Goal: Task Accomplishment & Management: Complete application form

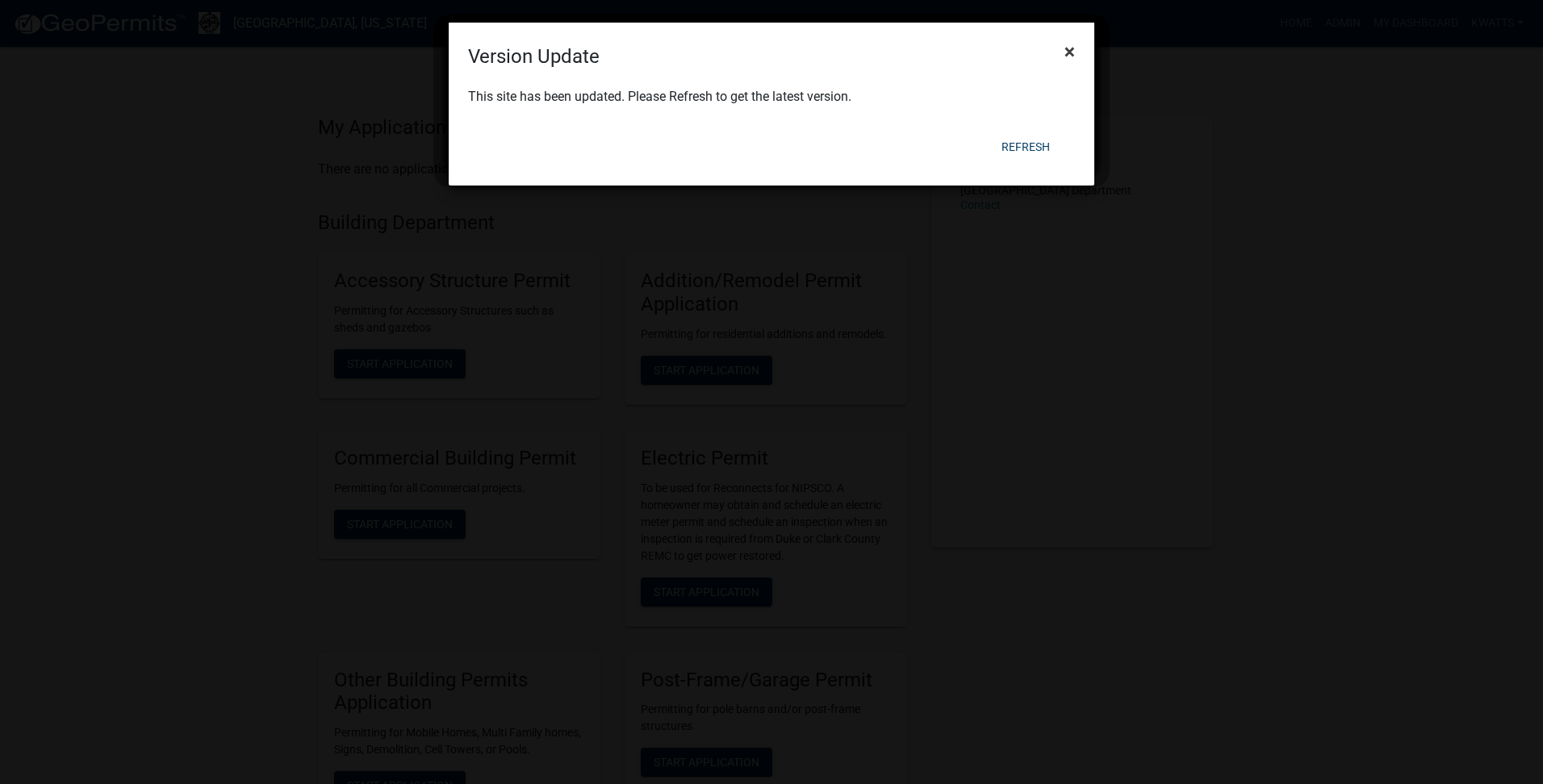
click at [1064, 46] on button "×" at bounding box center [1070, 51] width 37 height 46
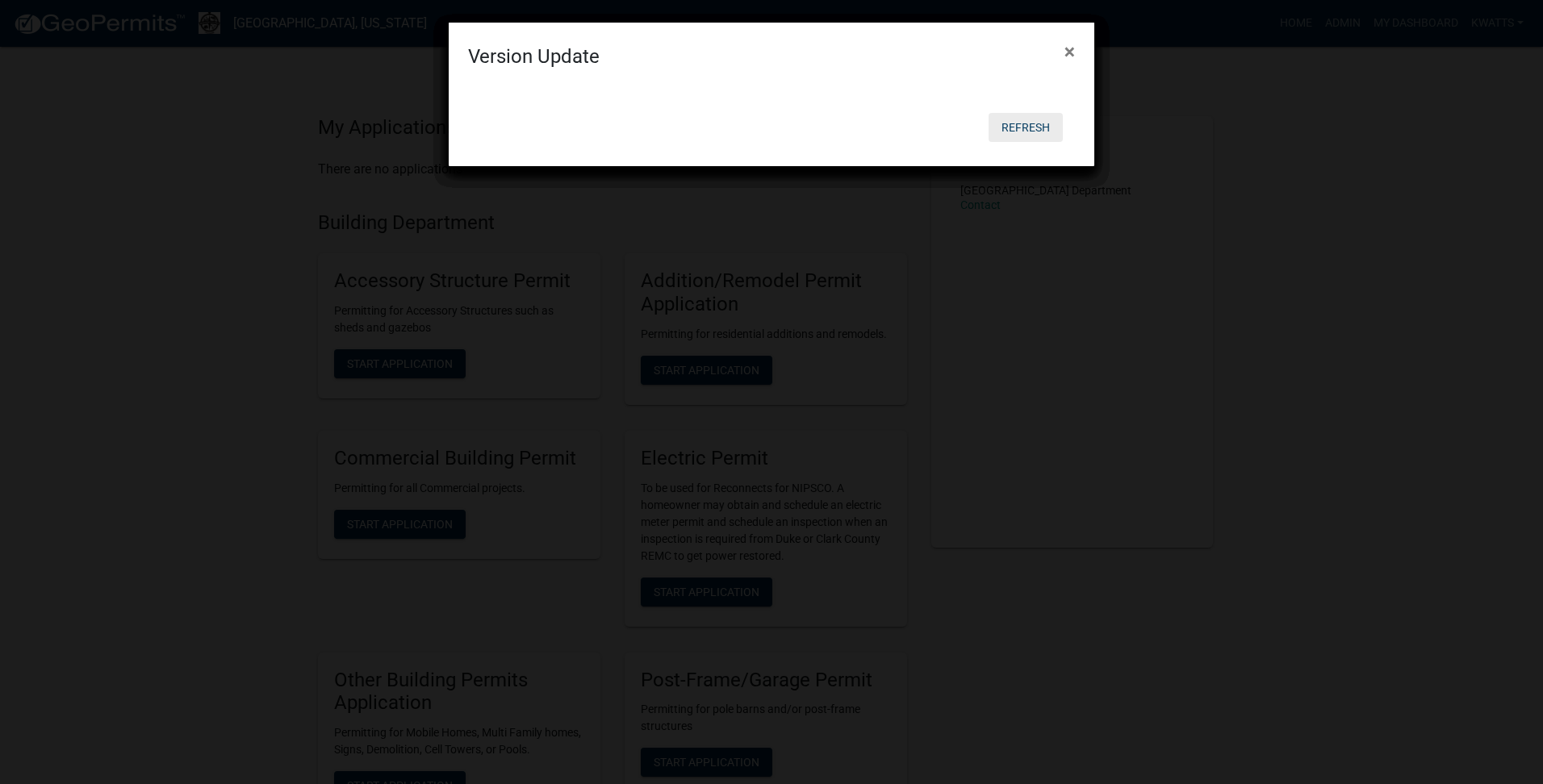
click at [1026, 126] on button "Refresh" at bounding box center [1025, 127] width 74 height 29
click at [1071, 53] on span "×" at bounding box center [1070, 51] width 11 height 22
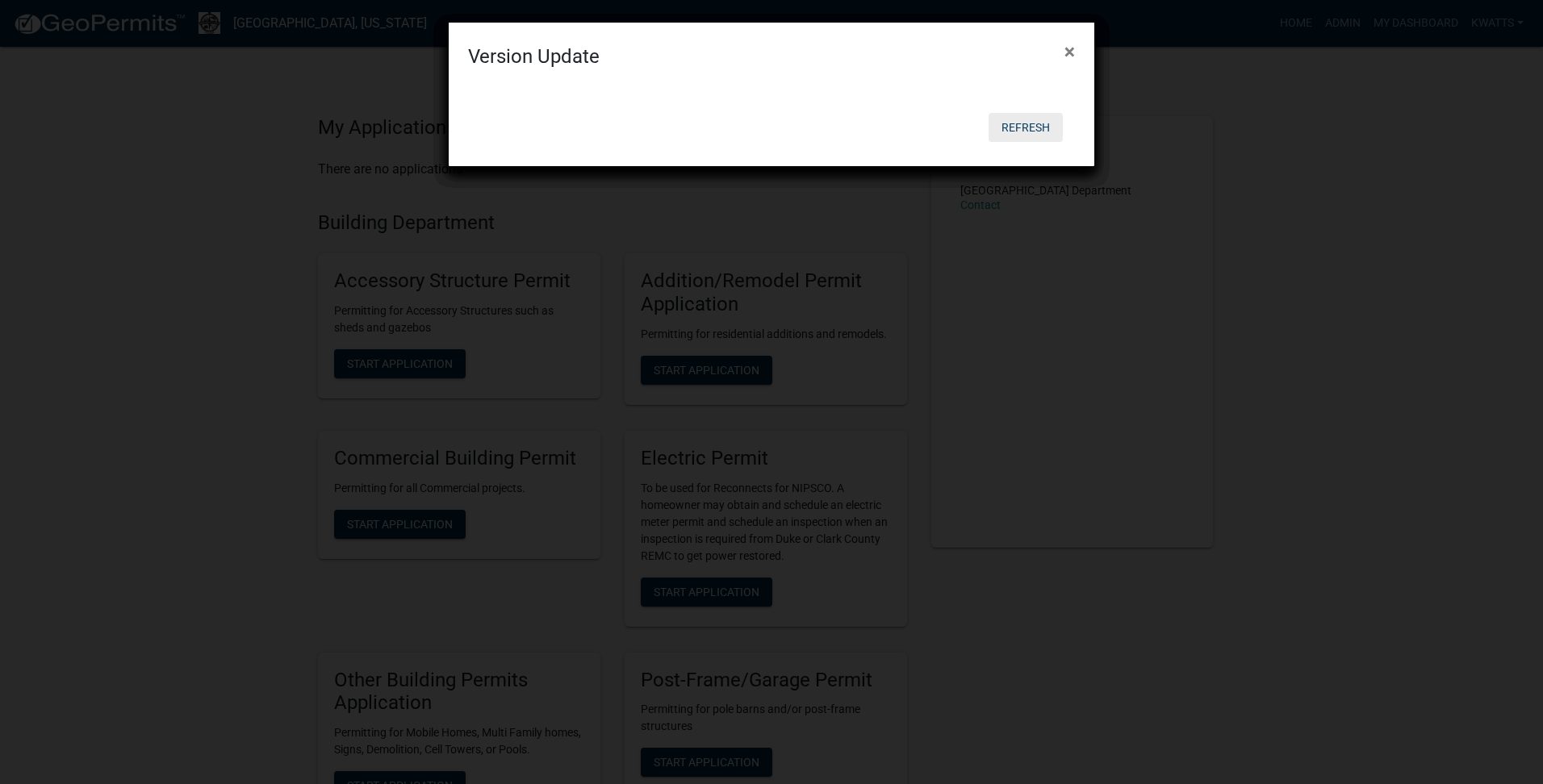
click at [1008, 129] on button "Refresh" at bounding box center [1025, 127] width 74 height 29
click at [1016, 124] on button "Refresh" at bounding box center [1025, 127] width 74 height 29
click at [1055, 55] on button "×" at bounding box center [1070, 51] width 37 height 46
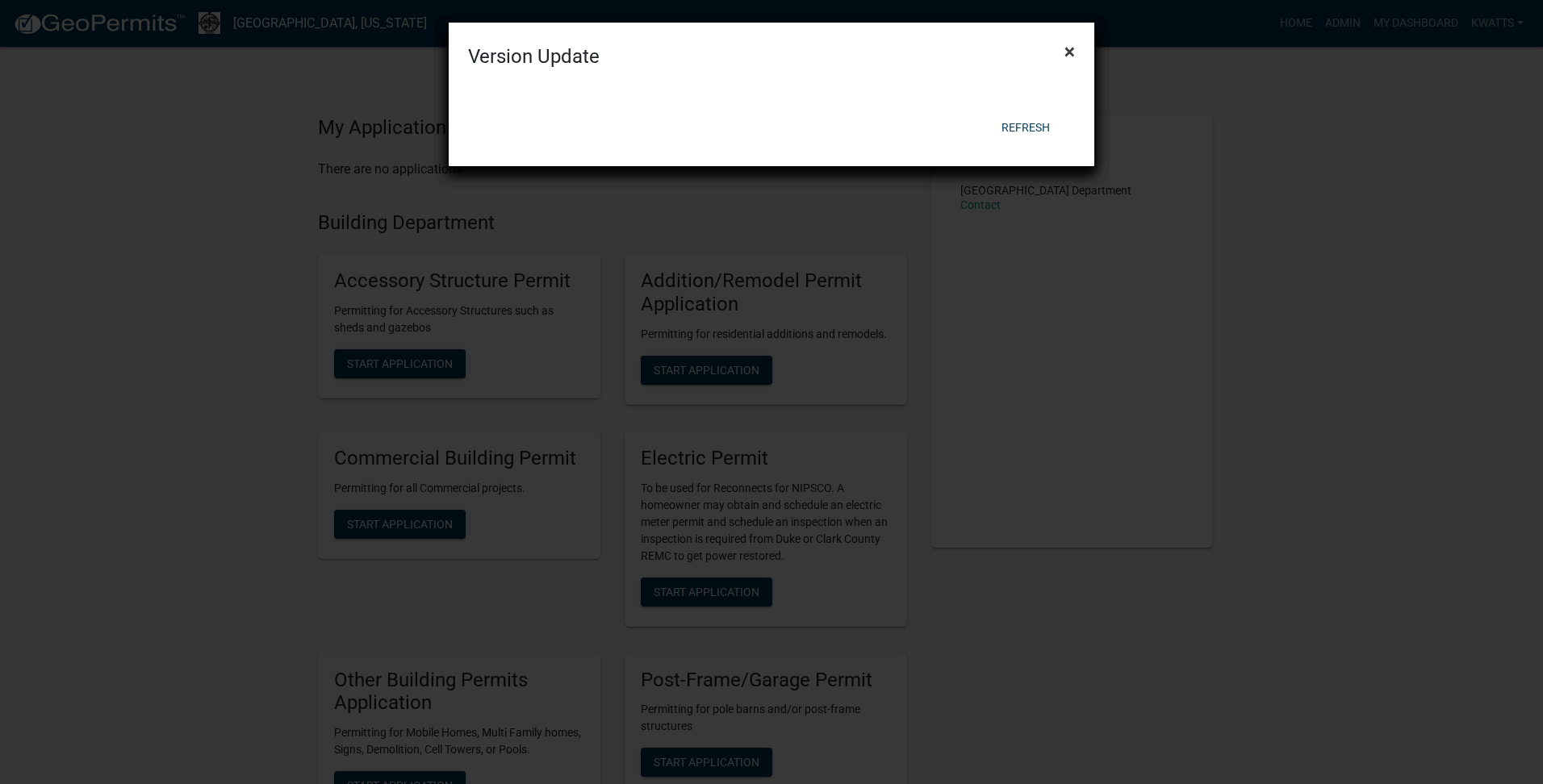
click at [1063, 50] on button "×" at bounding box center [1070, 51] width 37 height 46
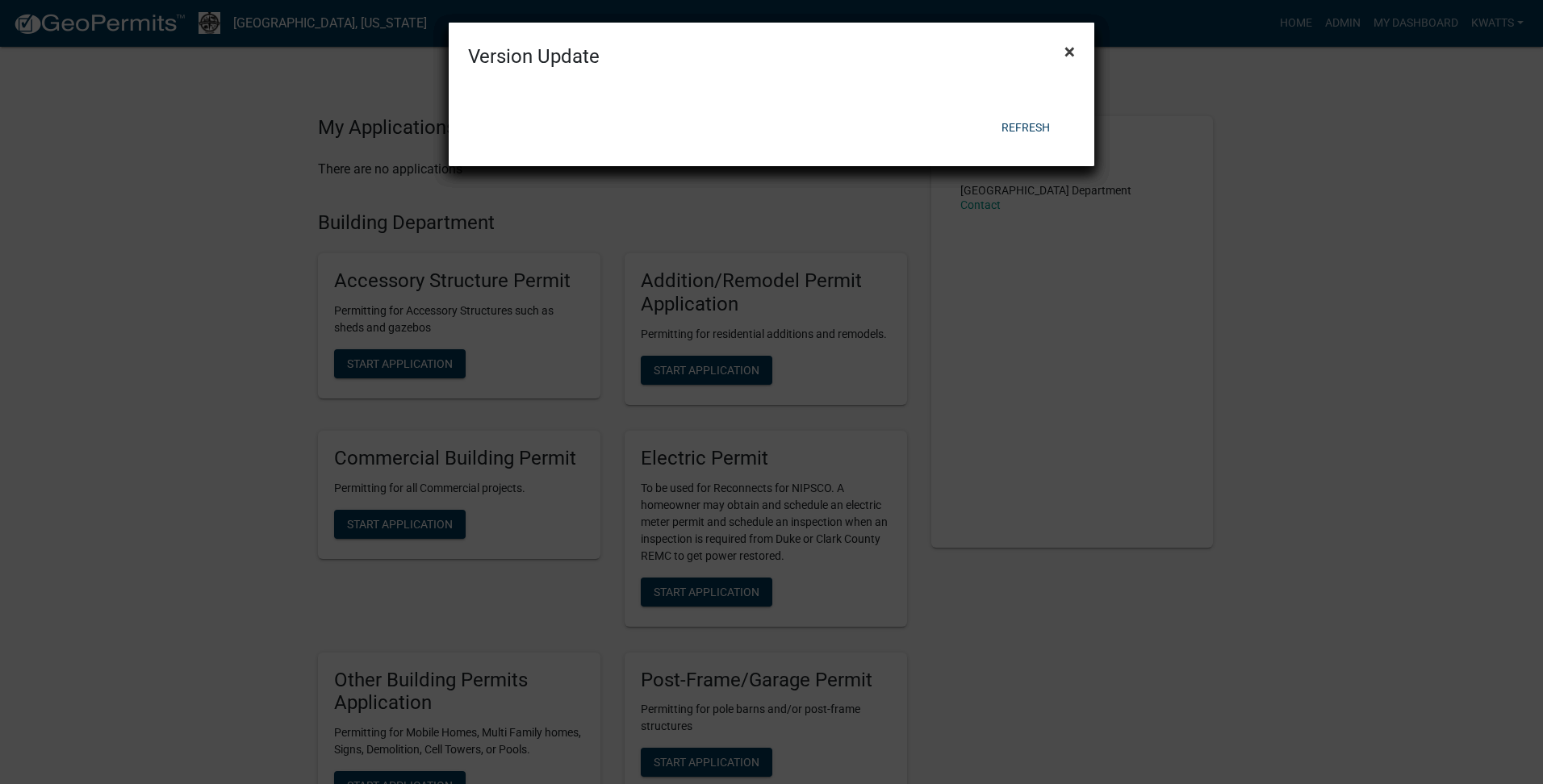
click at [1063, 50] on button "×" at bounding box center [1070, 51] width 37 height 46
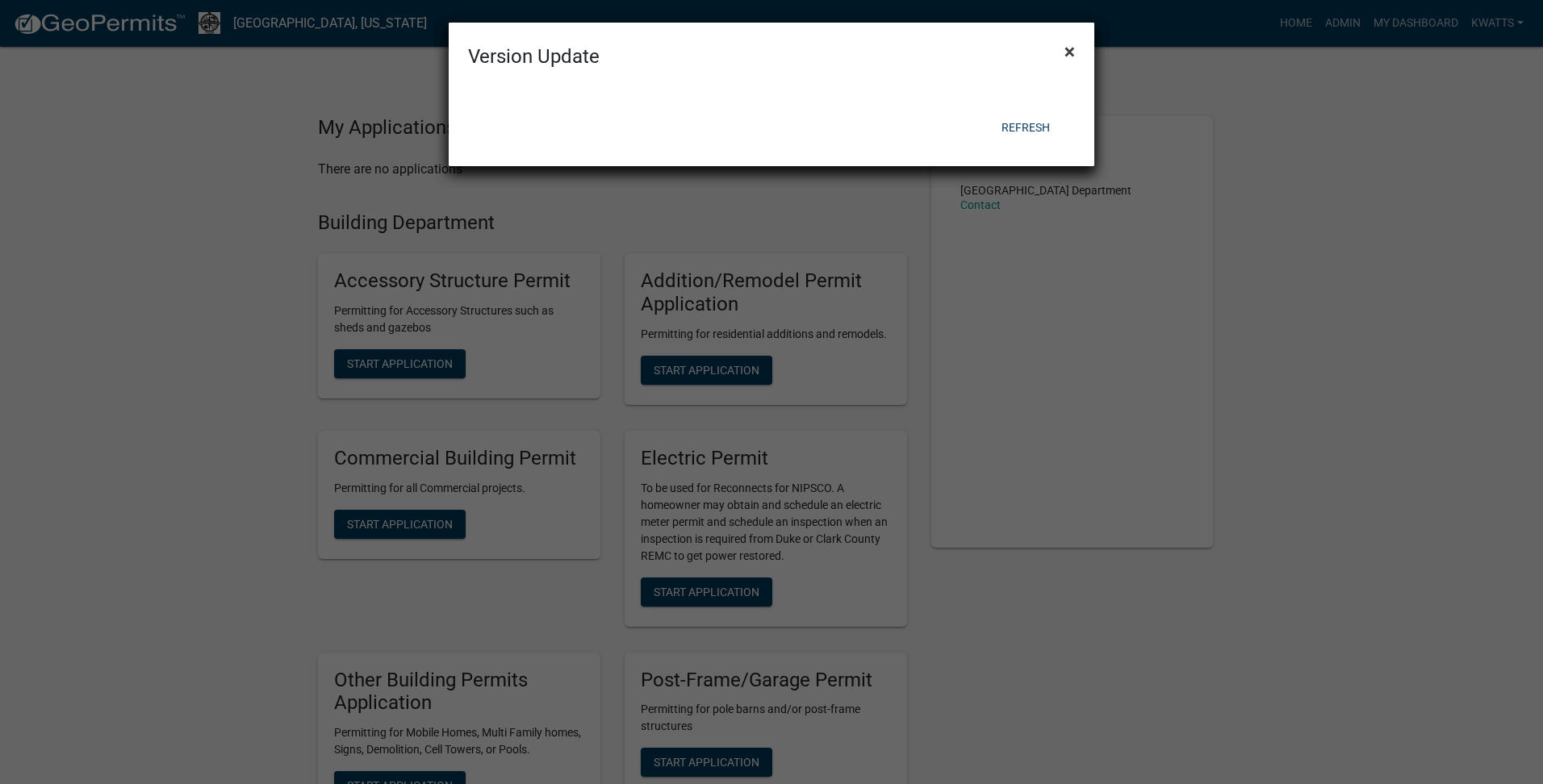
drag, startPoint x: 1063, startPoint y: 50, endPoint x: 1061, endPoint y: 65, distance: 15.1
click at [1061, 65] on button "×" at bounding box center [1070, 51] width 37 height 46
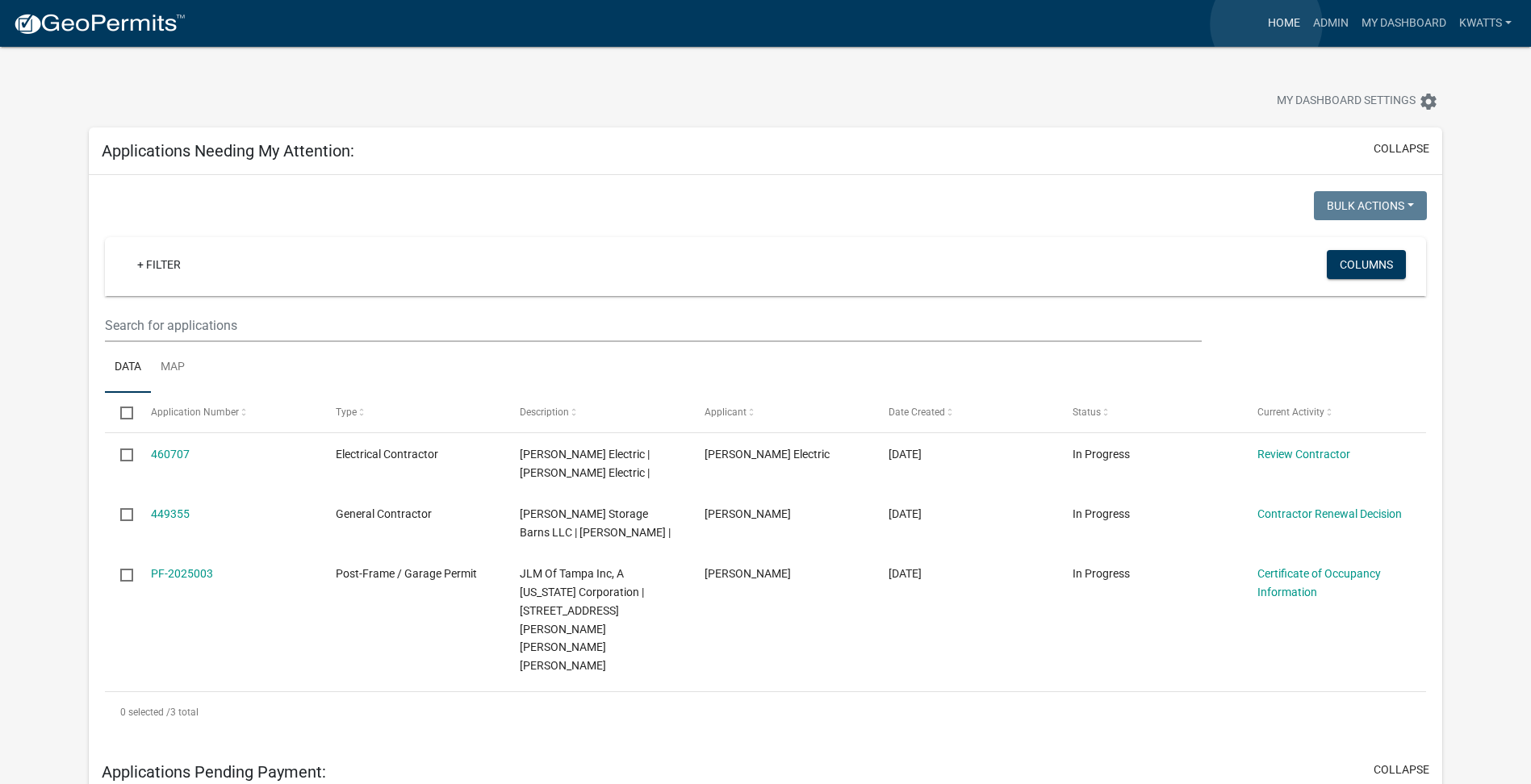
click at [1268, 24] on link "Home" at bounding box center [1283, 23] width 46 height 30
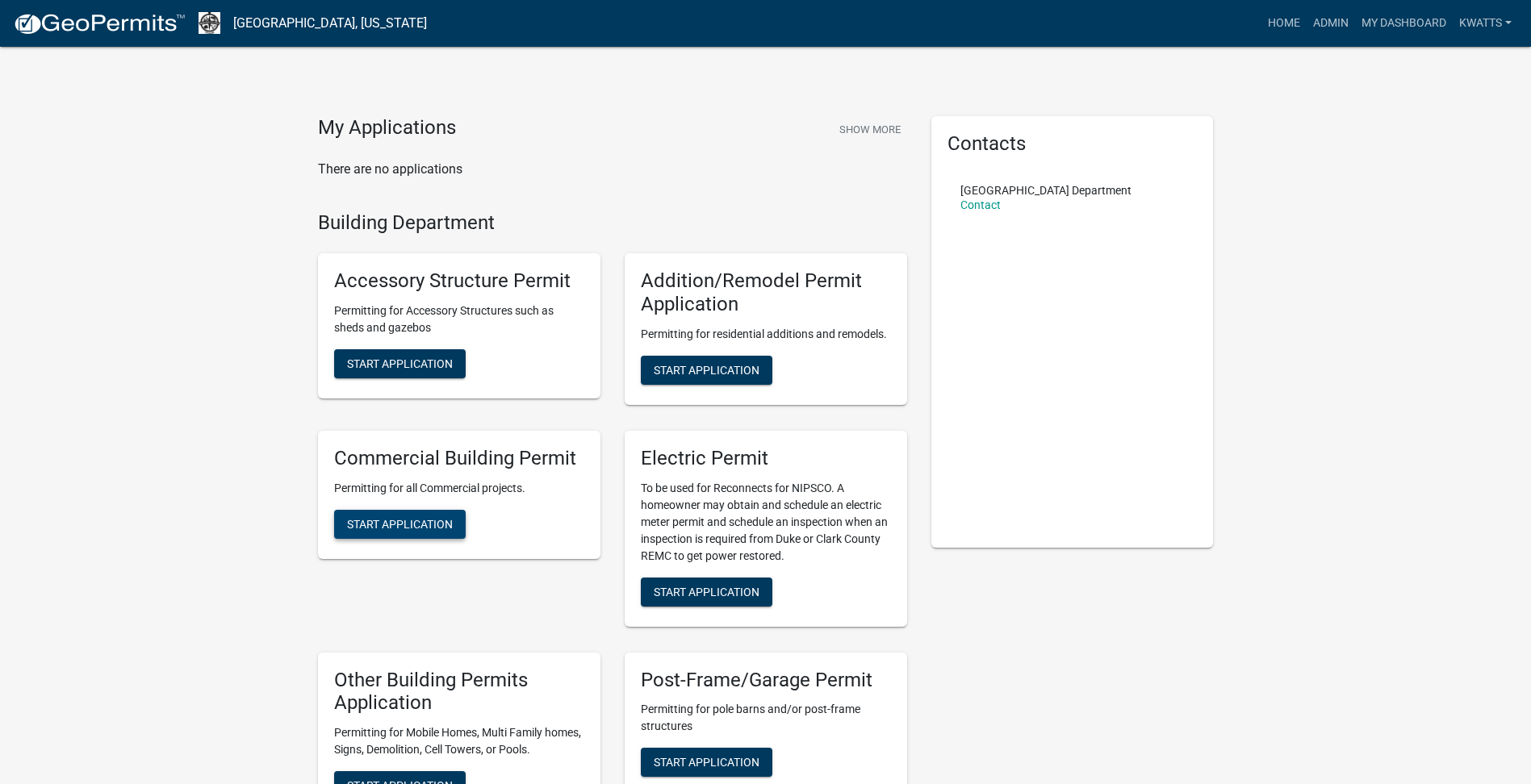
click at [396, 525] on span "Start Application" at bounding box center [400, 523] width 106 height 13
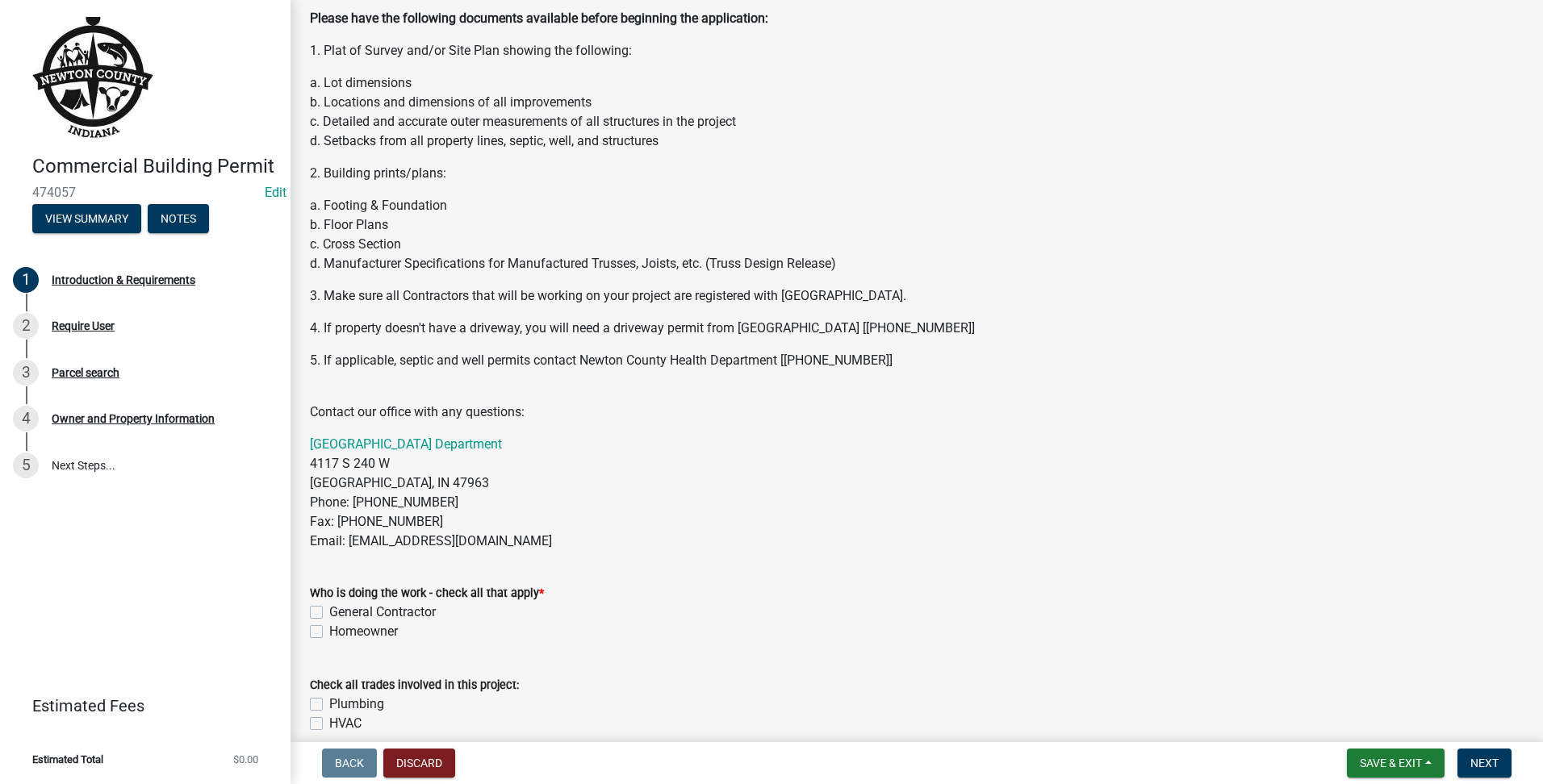
scroll to position [403, 0]
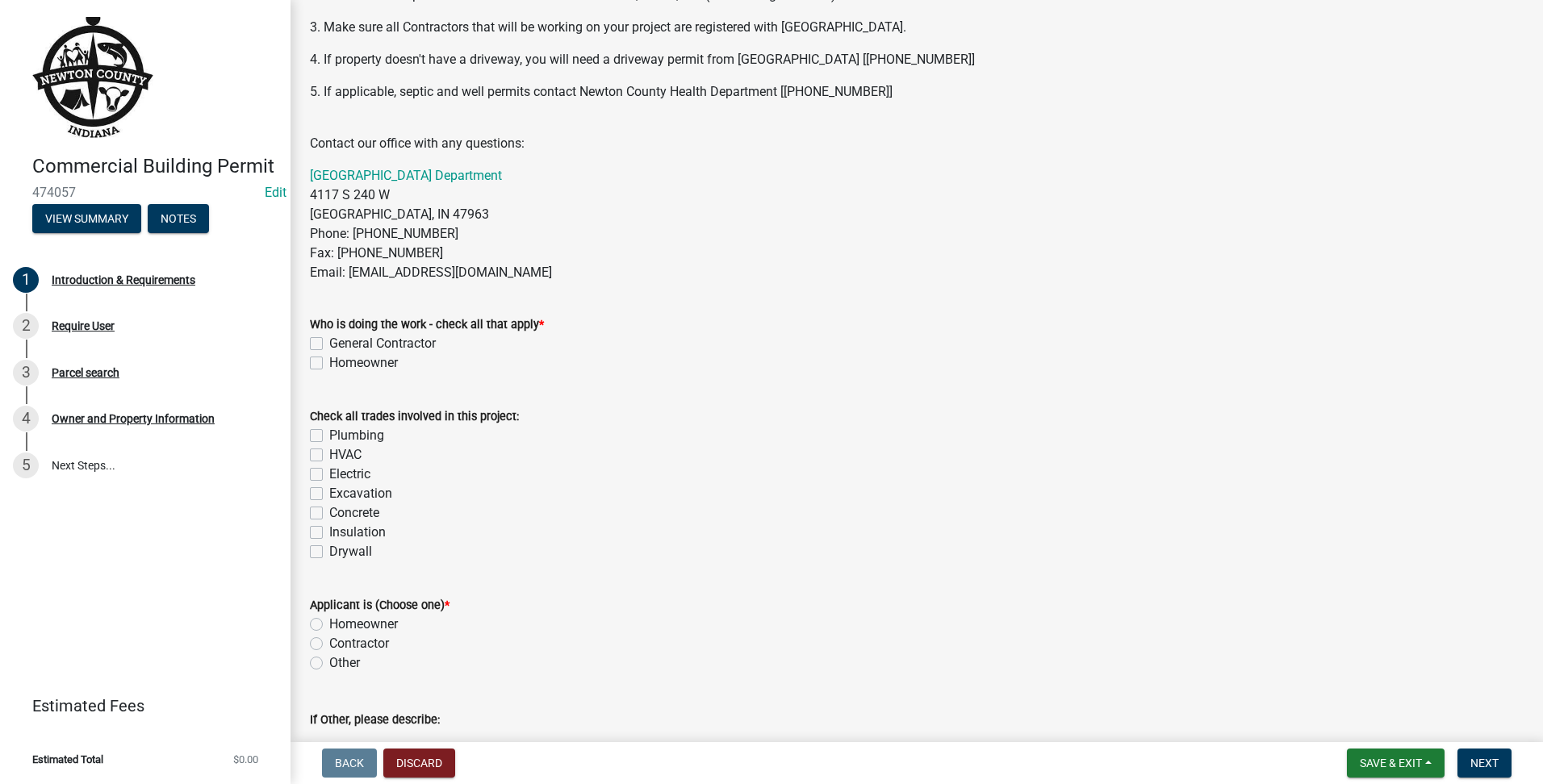
click at [328, 350] on div "General Contractor" at bounding box center [917, 344] width 1214 height 20
click at [327, 347] on div "General Contractor" at bounding box center [917, 344] width 1214 height 20
click at [329, 338] on label "General Contractor" at bounding box center [382, 344] width 106 height 20
click at [329, 338] on input "General Contractor" at bounding box center [335, 340] width 11 height 11
checkbox input "true"
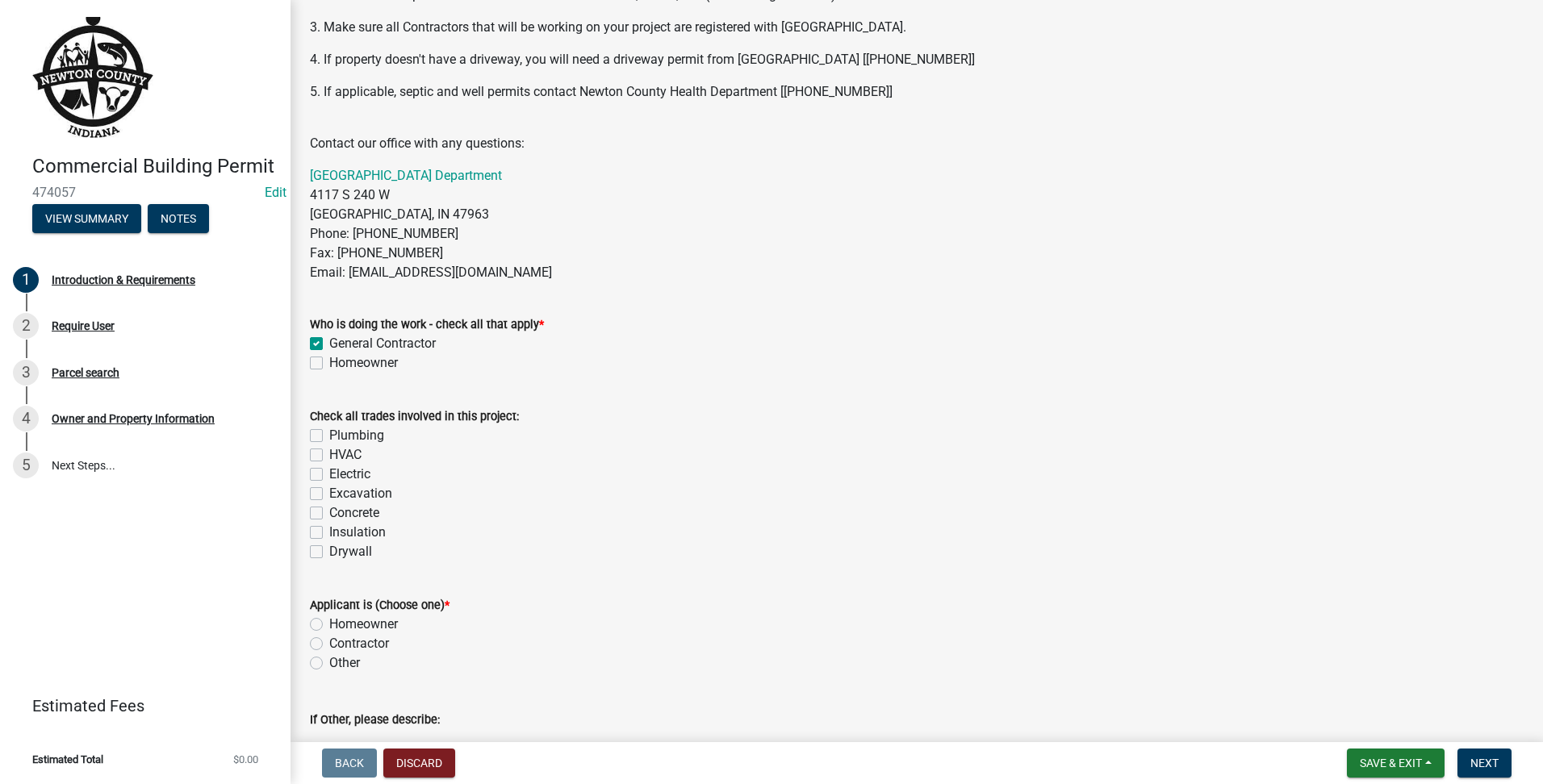
checkbox input "false"
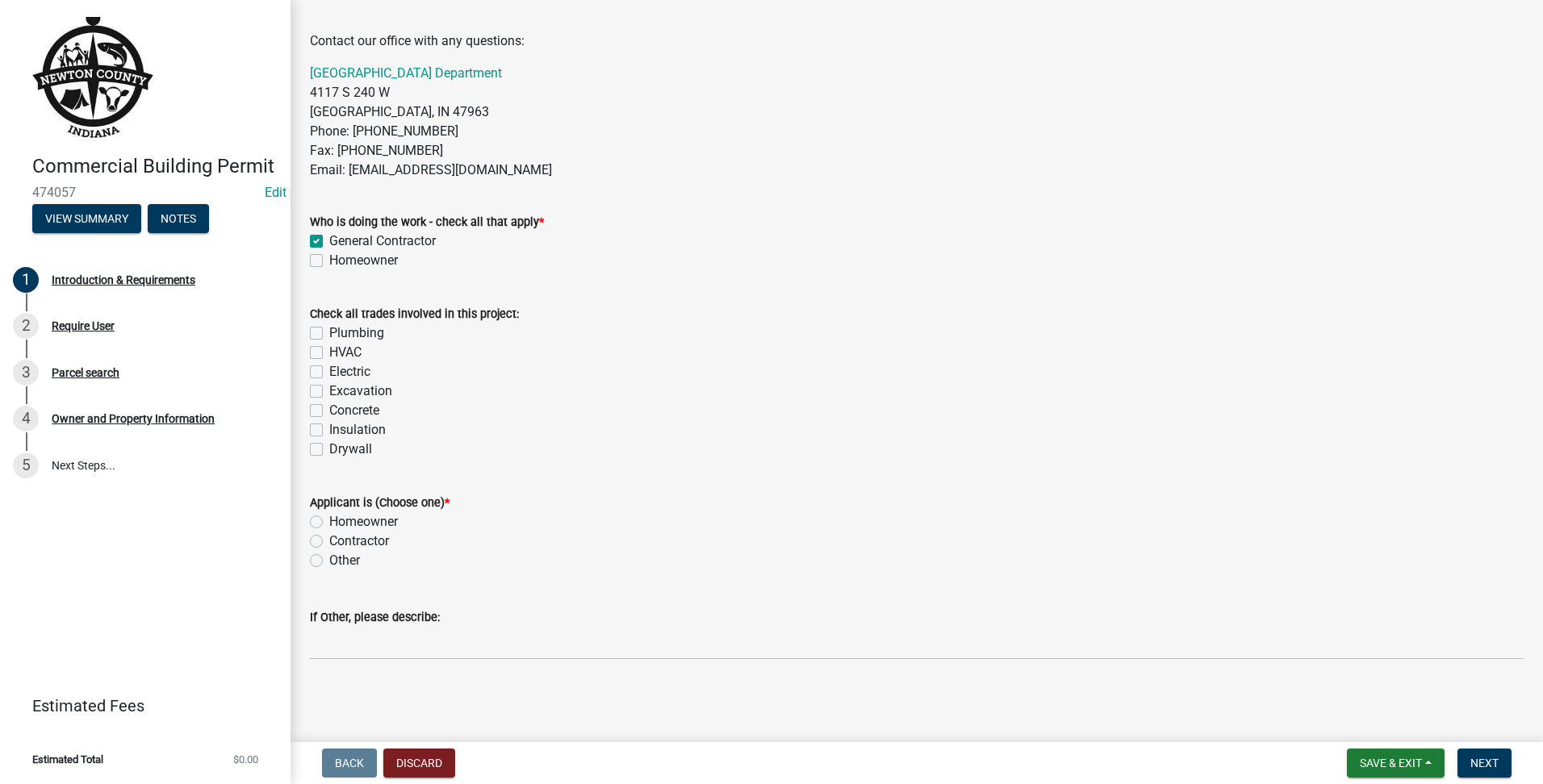
click at [329, 543] on label "Contractor" at bounding box center [359, 542] width 60 height 20
click at [329, 542] on input "Contractor" at bounding box center [335, 537] width 11 height 11
radio input "true"
click at [1471, 757] on span "Next" at bounding box center [1485, 763] width 29 height 13
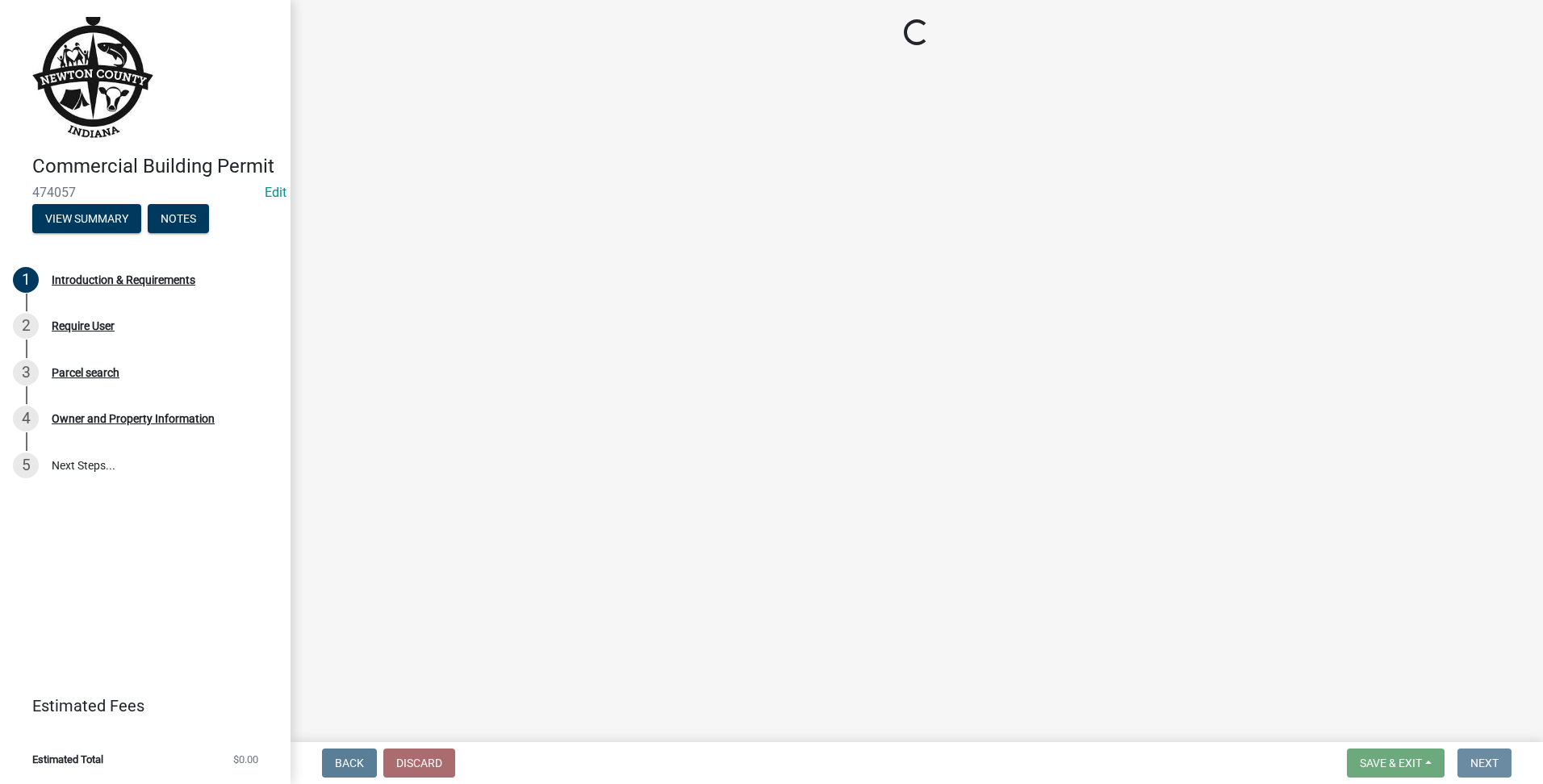
scroll to position [0, 0]
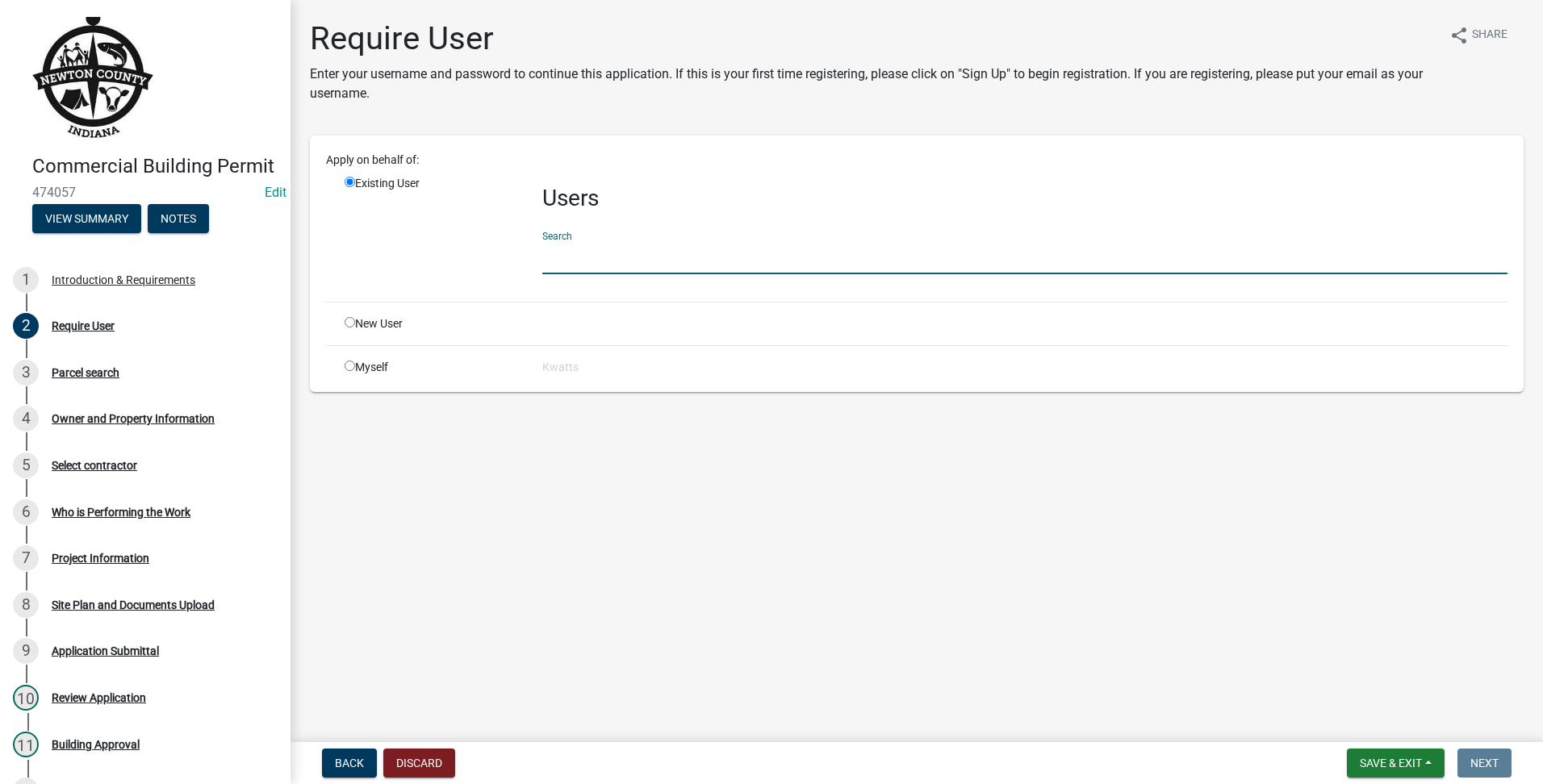
click at [549, 241] on input "text" at bounding box center [1024, 257] width 965 height 33
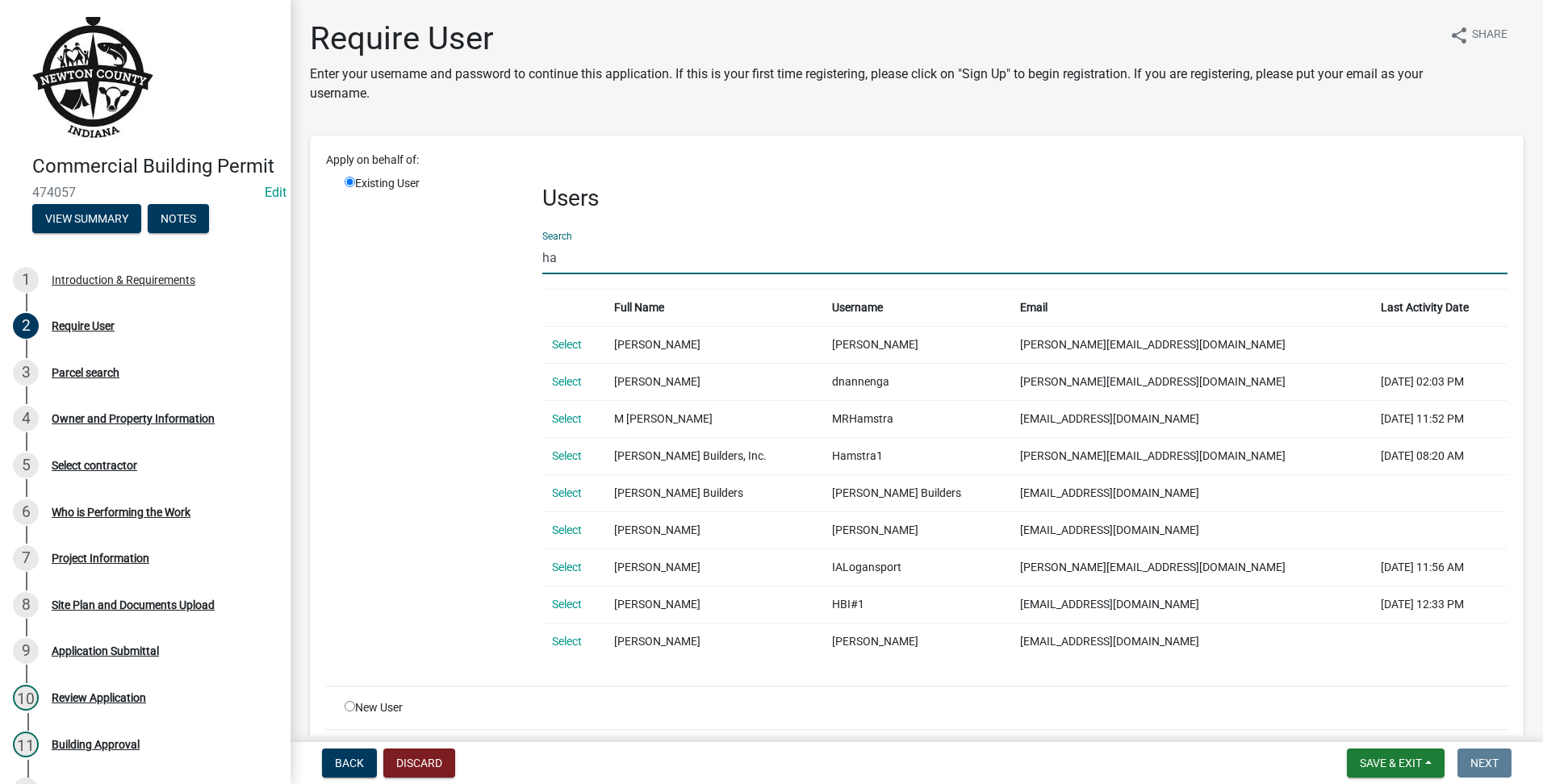
type input "h"
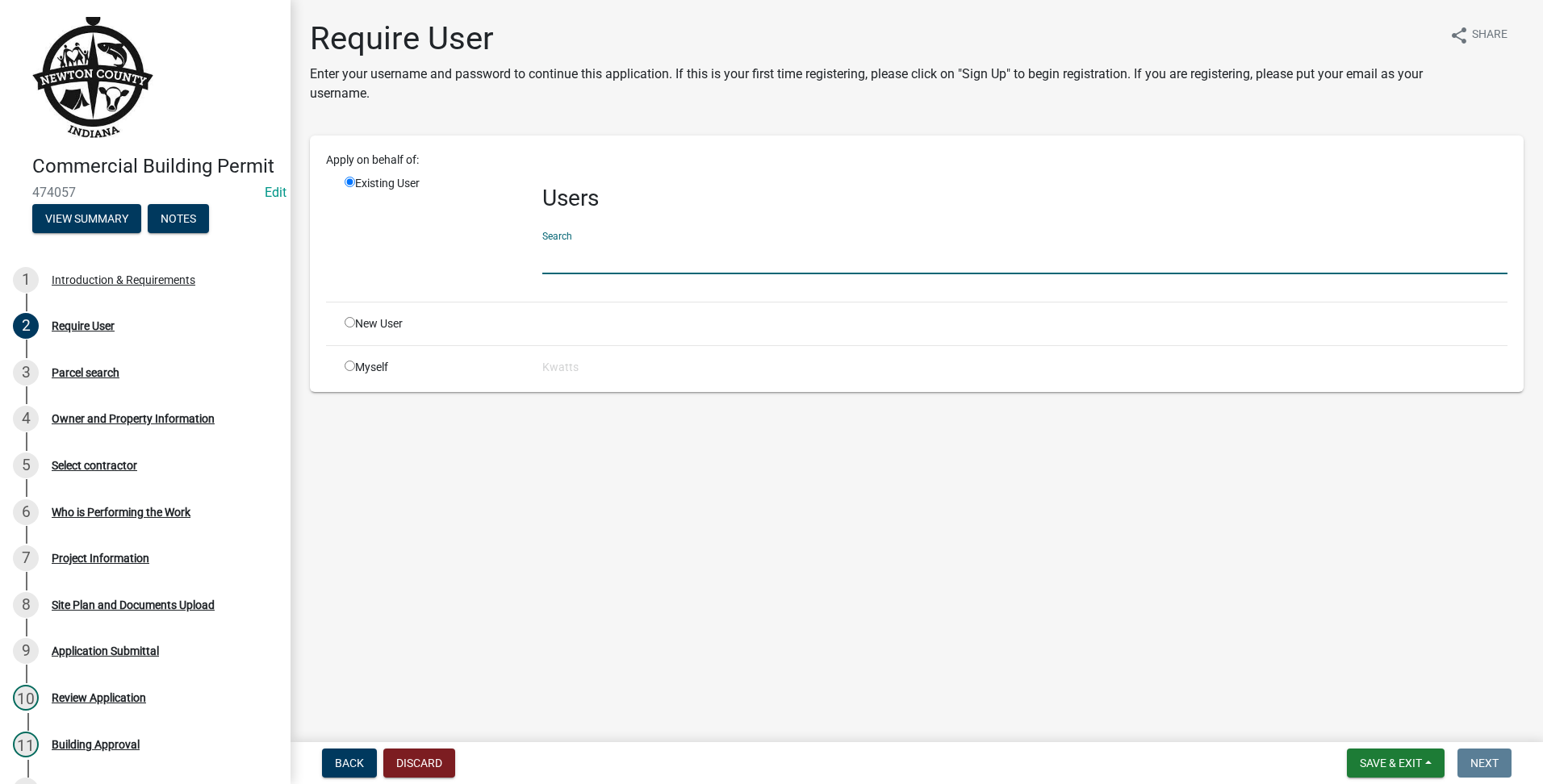
click at [343, 325] on div "New User" at bounding box center [431, 324] width 198 height 17
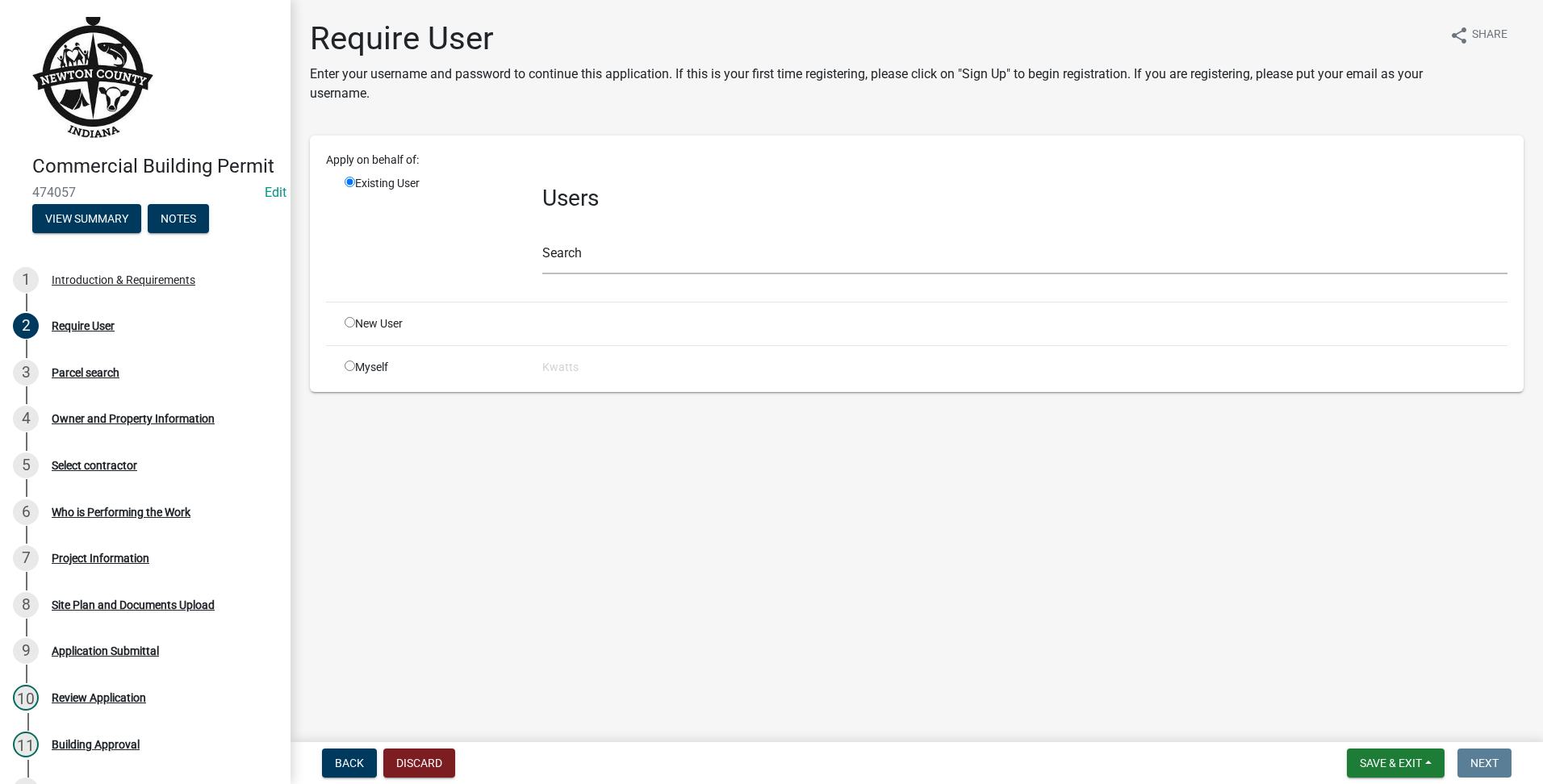
click at [349, 326] on input "radio" at bounding box center [350, 323] width 11 height 11
radio input "true"
radio input "false"
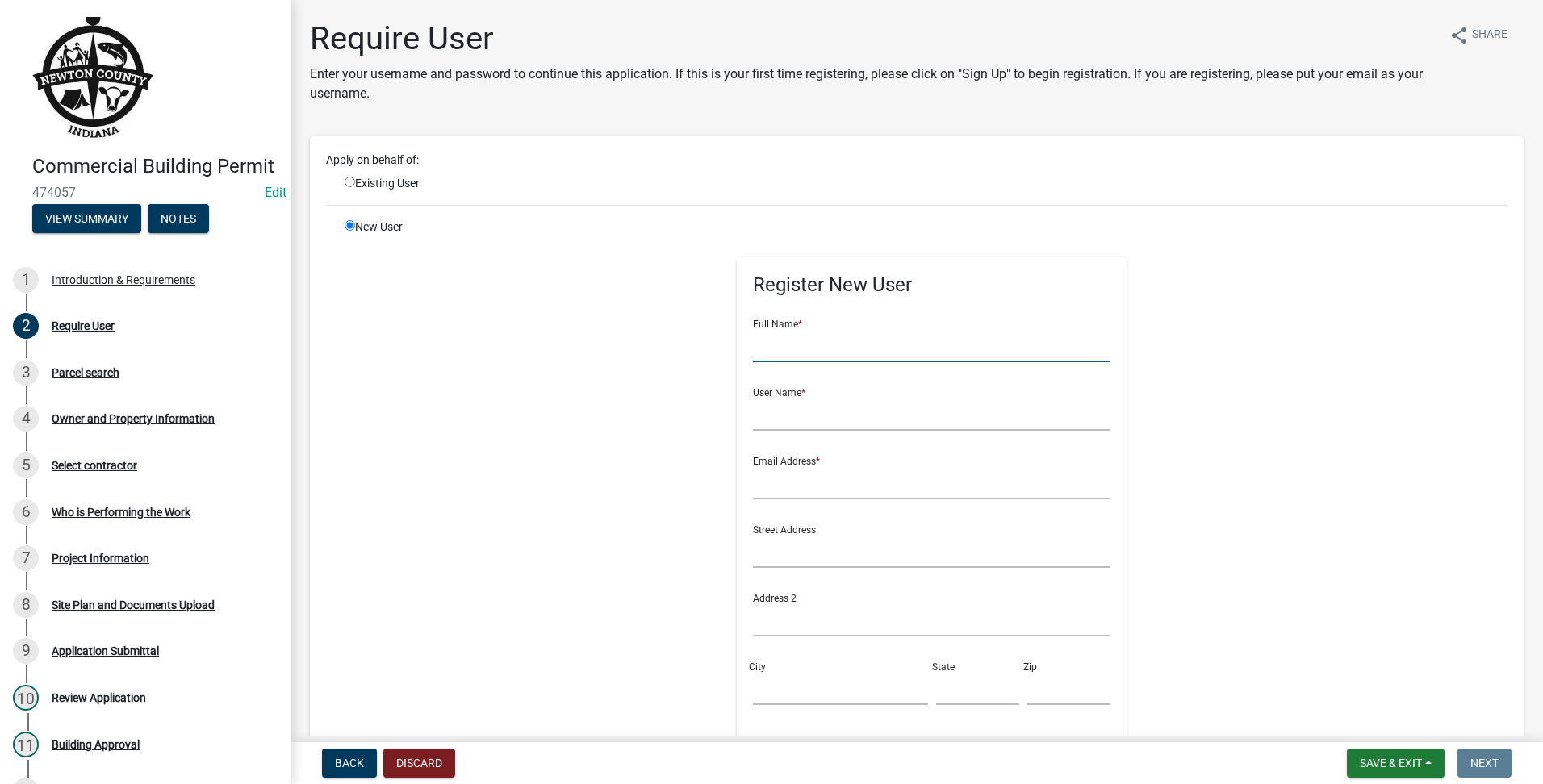
click at [775, 347] on input "text" at bounding box center [932, 345] width 358 height 33
